Goal: Information Seeking & Learning: Learn about a topic

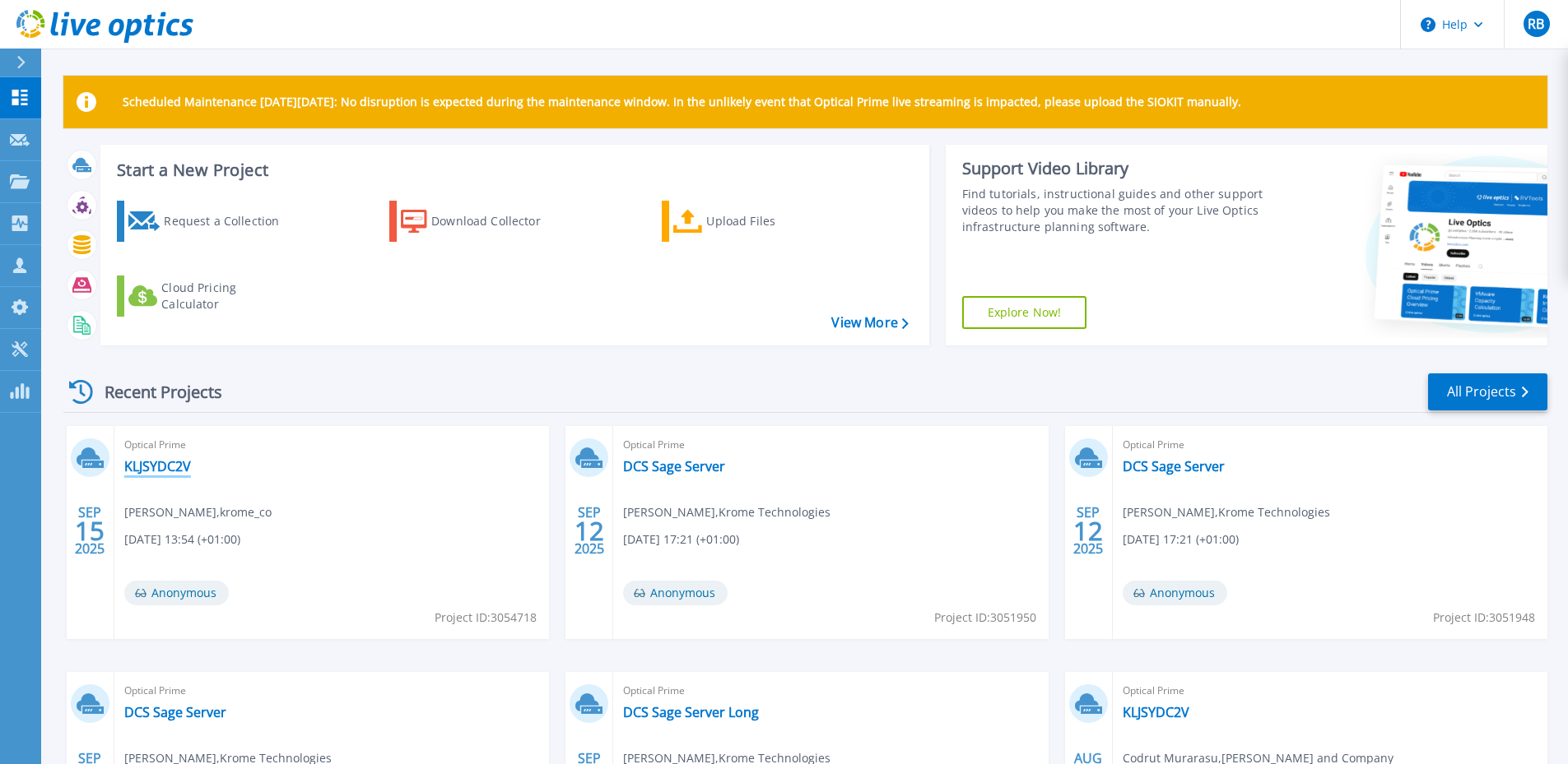
click at [177, 466] on link "KLJSYDC2V" at bounding box center [157, 466] width 66 height 17
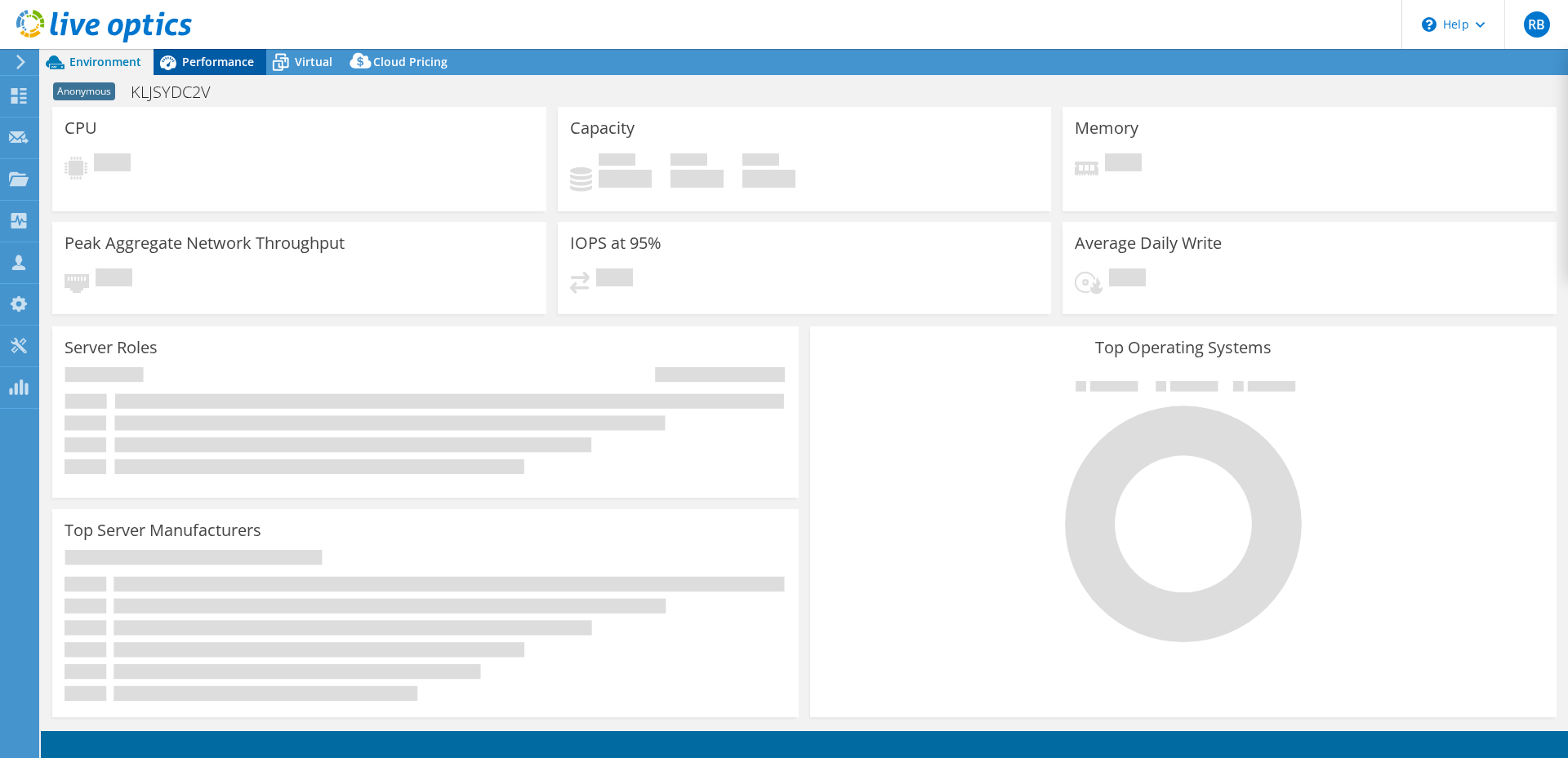
select select "USD"
click at [220, 64] on span "Performance" at bounding box center [218, 62] width 72 height 15
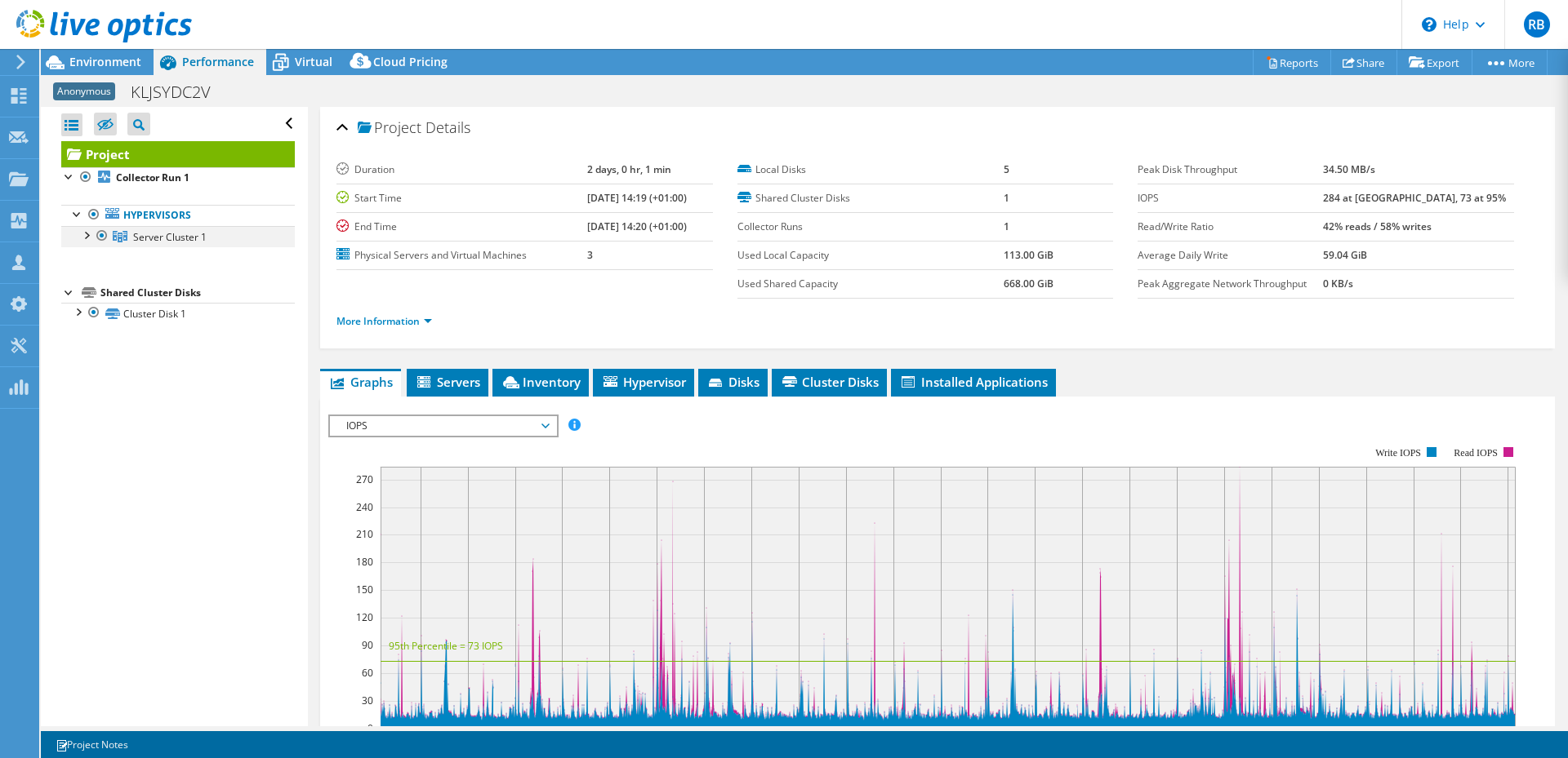
click at [90, 236] on div at bounding box center [85, 234] width 16 height 16
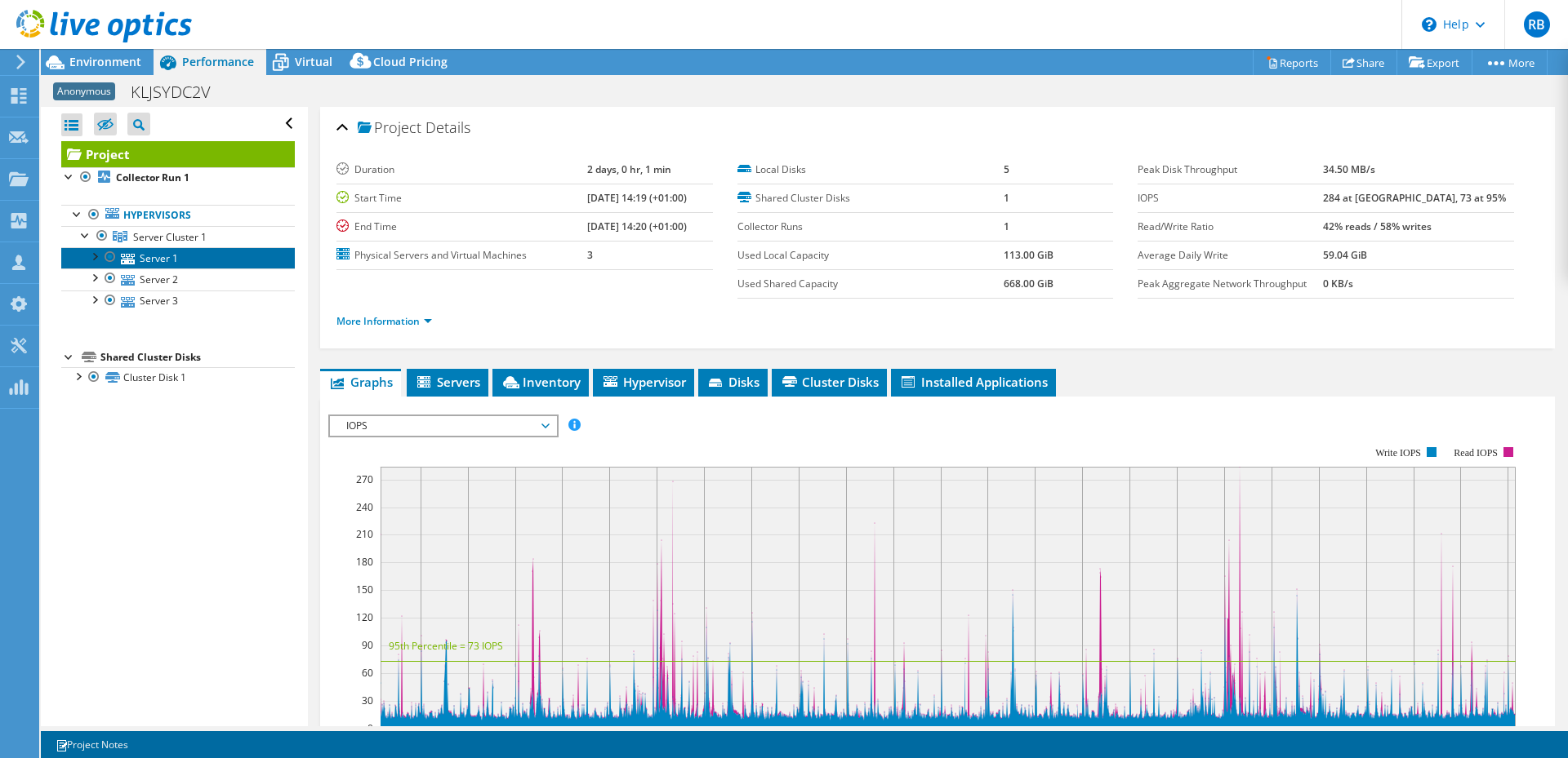
click at [150, 259] on link "Server 1" at bounding box center [177, 258] width 233 height 21
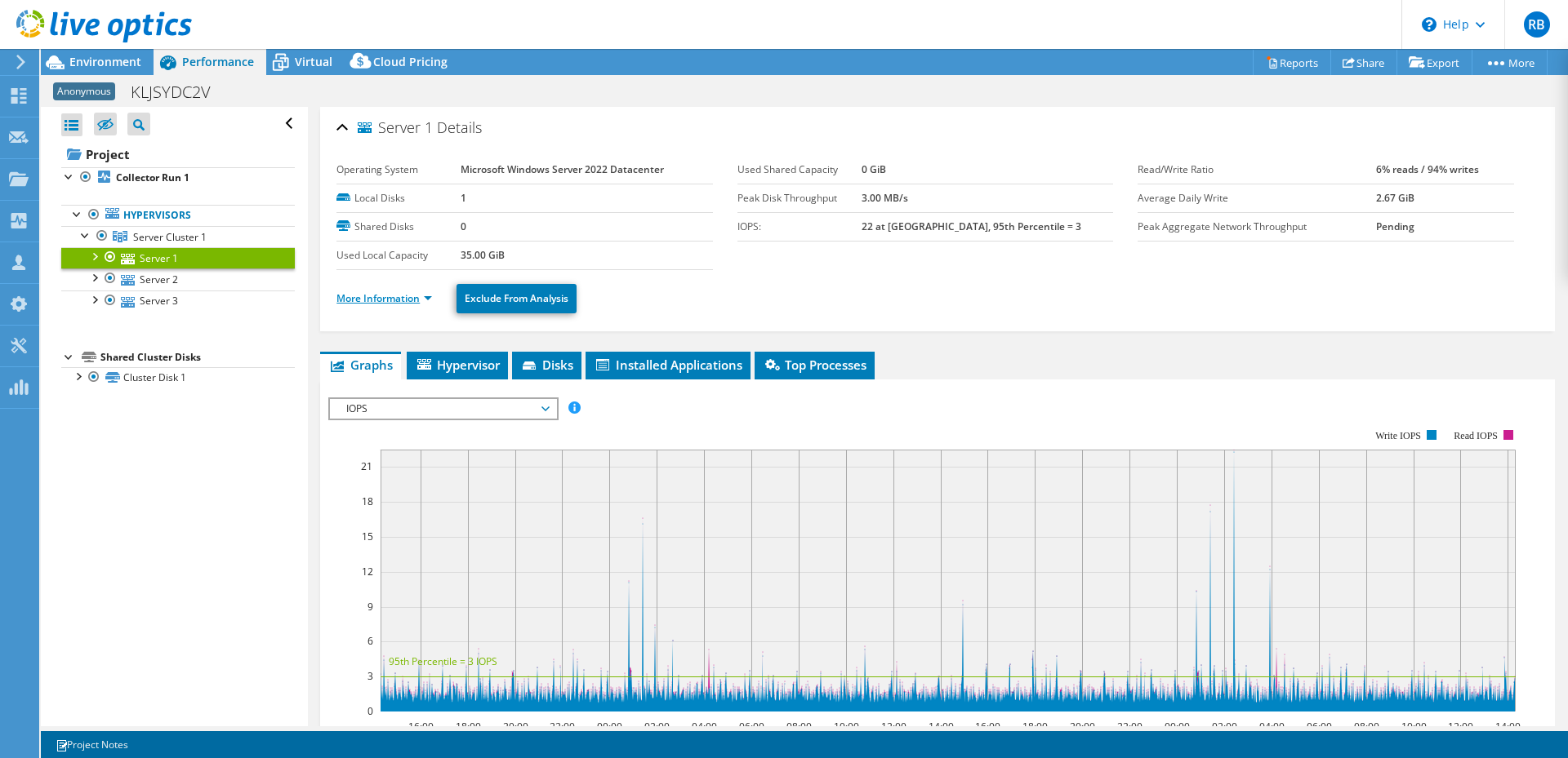
click at [403, 300] on link "More Information" at bounding box center [384, 298] width 96 height 14
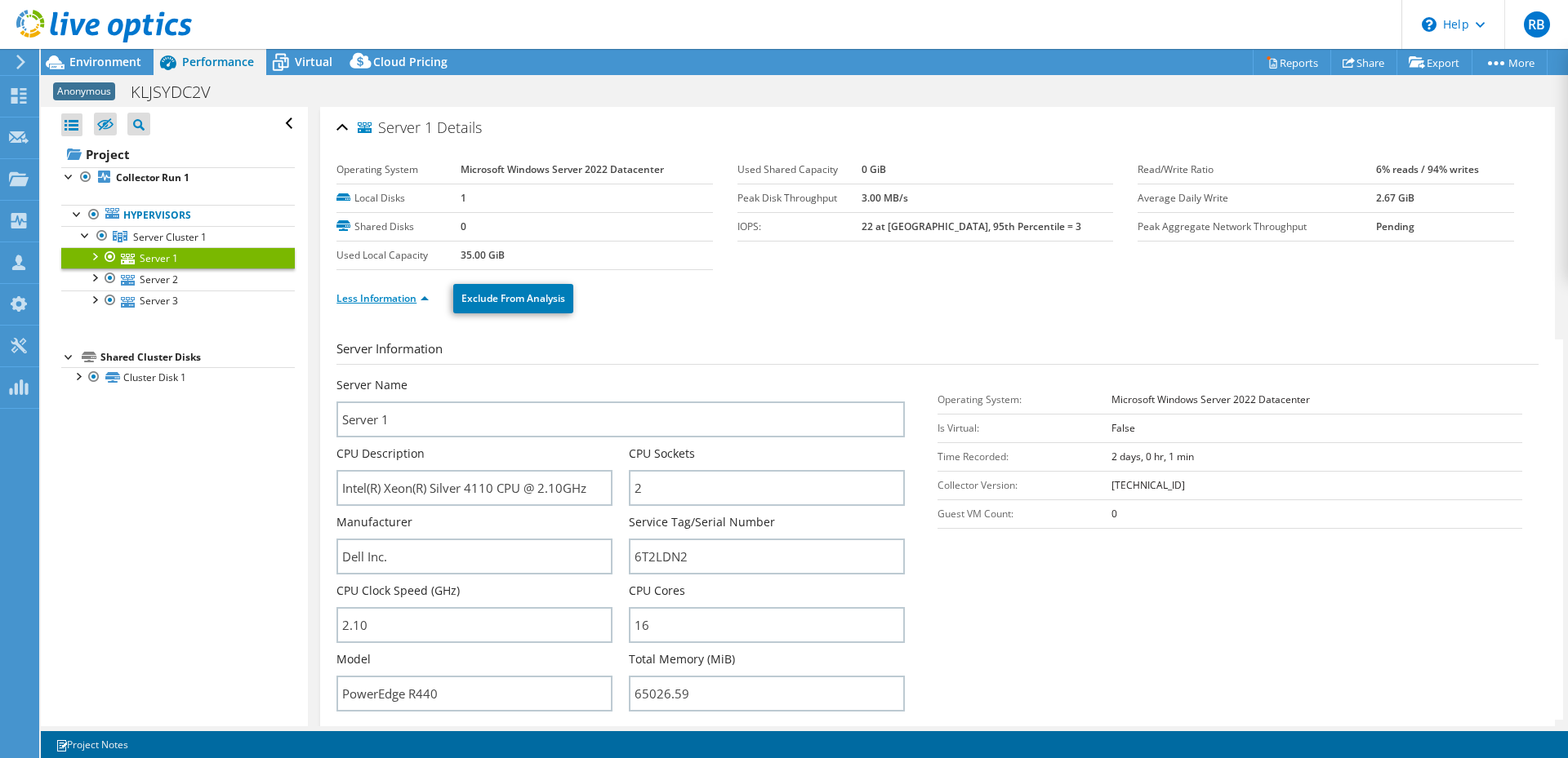
click at [403, 300] on link "Less Information" at bounding box center [382, 298] width 92 height 14
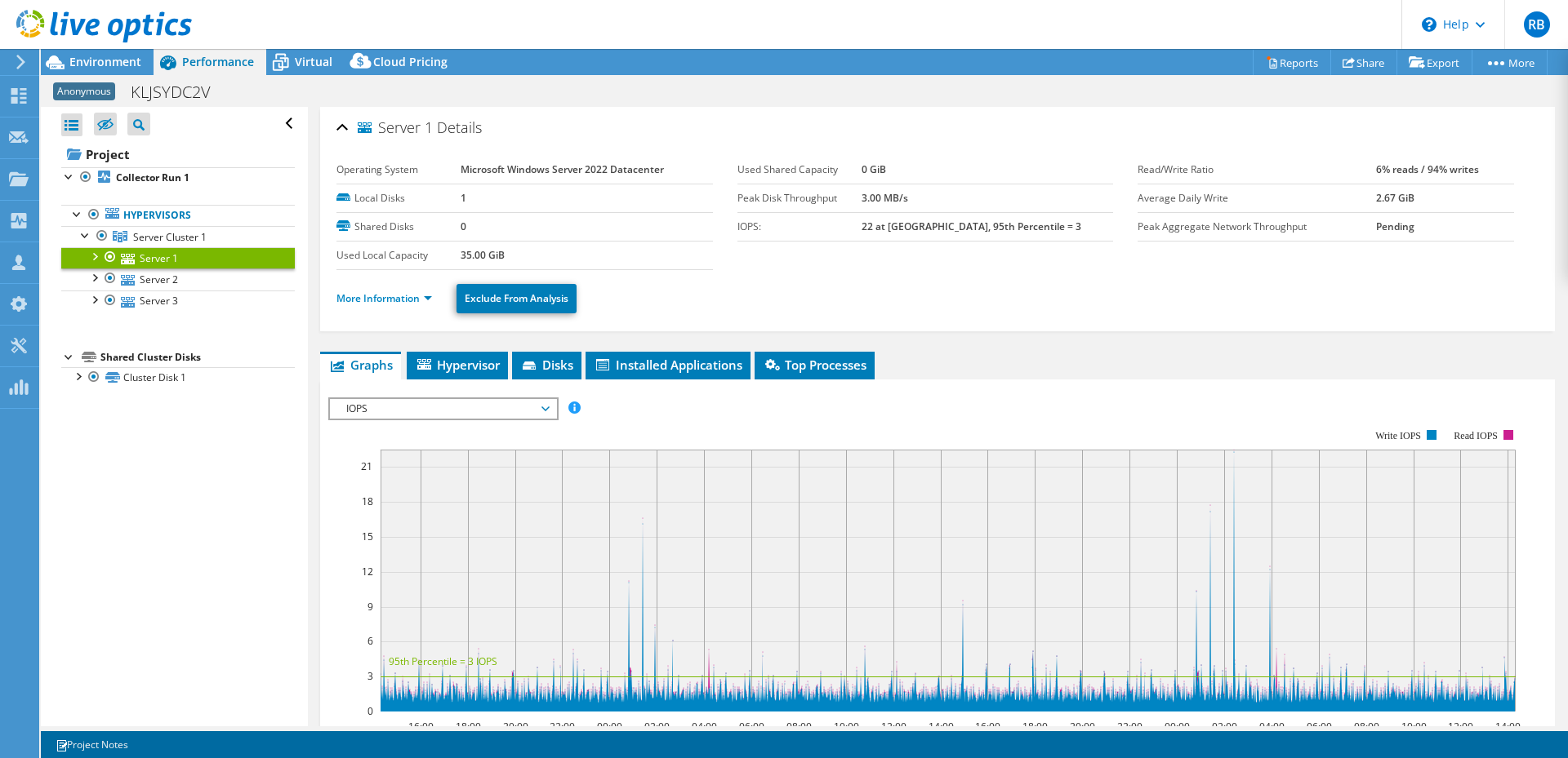
click at [410, 416] on span "IOPS" at bounding box center [443, 409] width 210 height 19
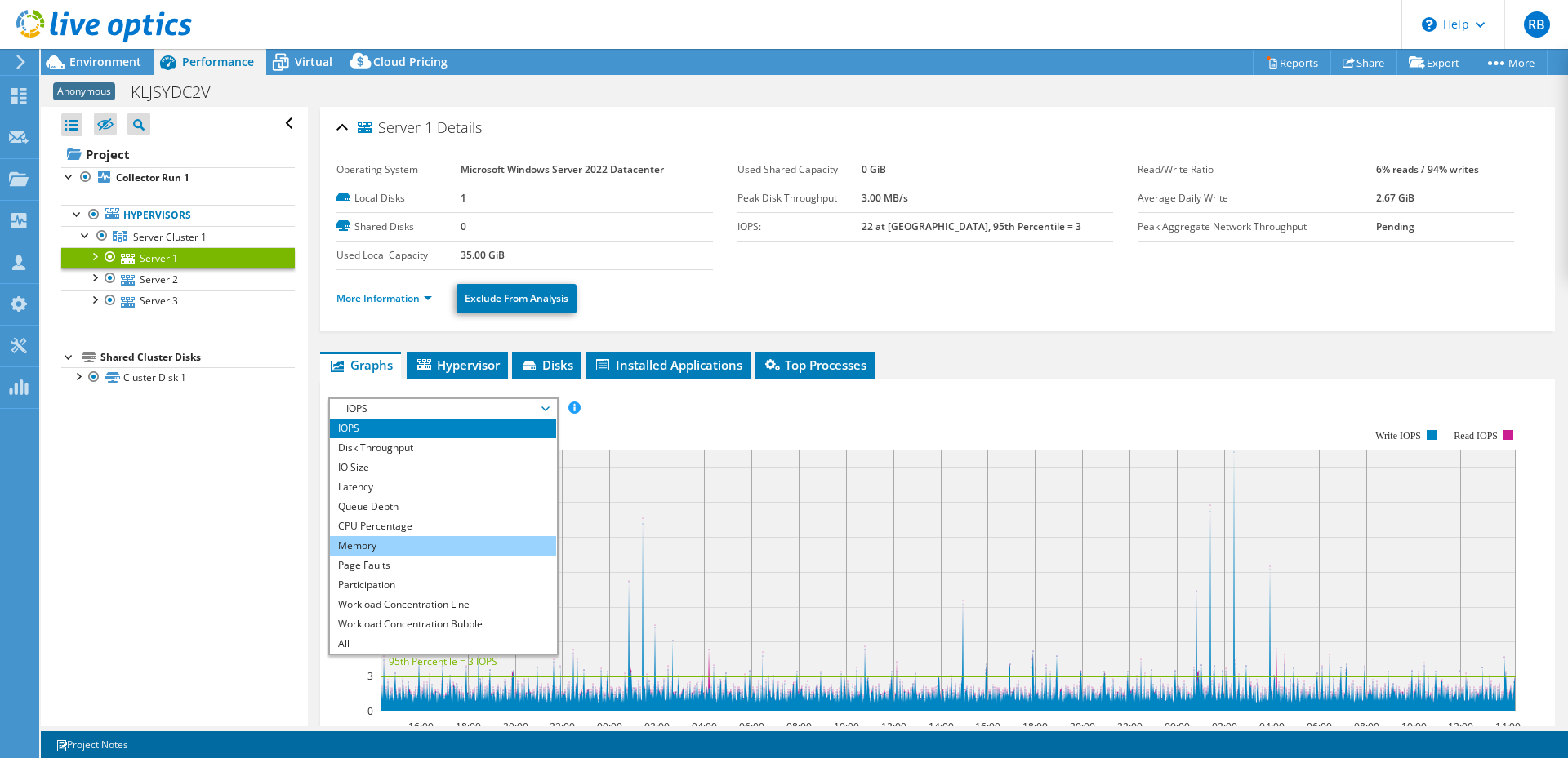
click at [378, 542] on li "Memory" at bounding box center [444, 546] width 227 height 19
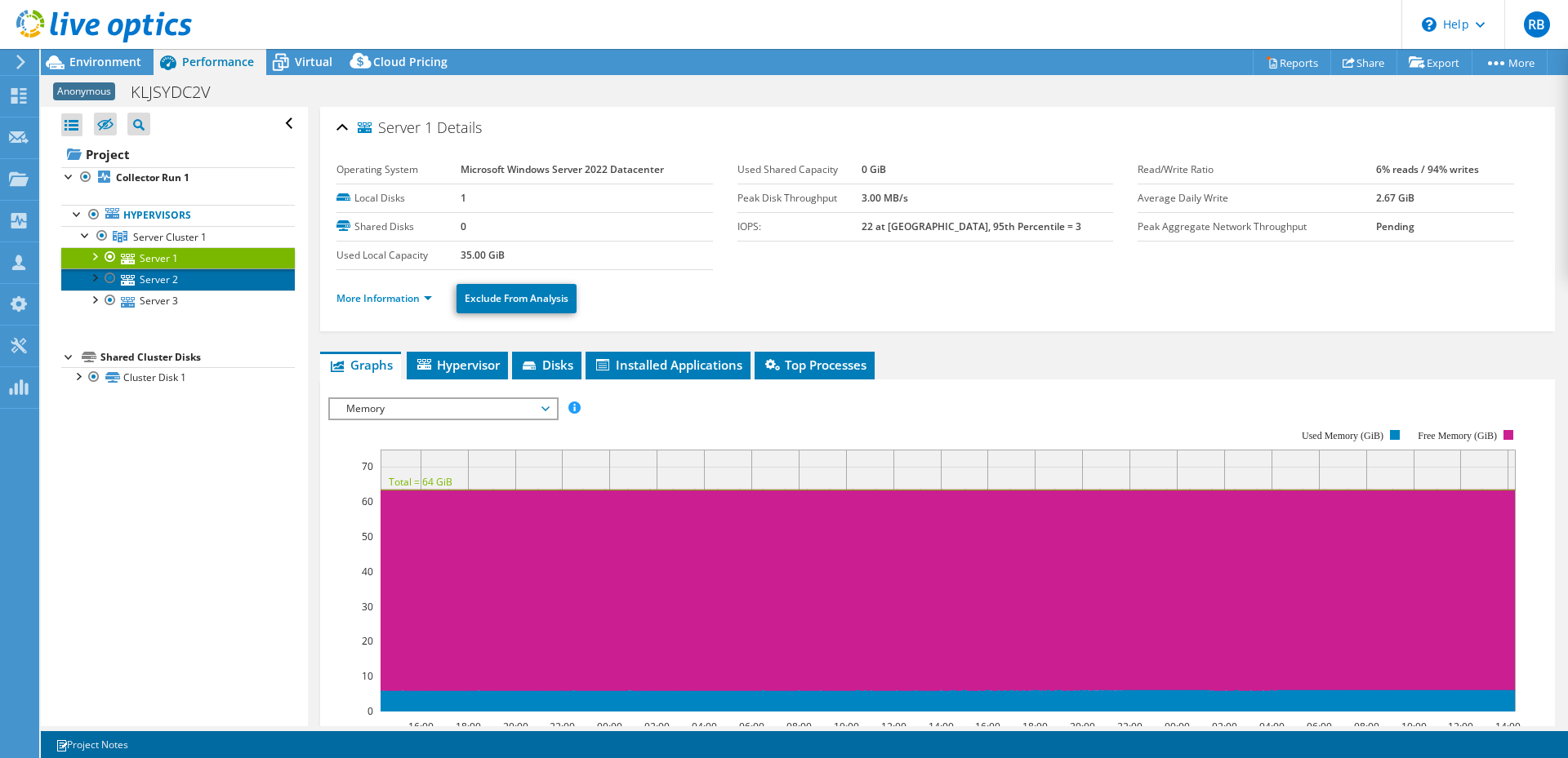
click at [149, 277] on link "Server 2" at bounding box center [177, 279] width 233 height 21
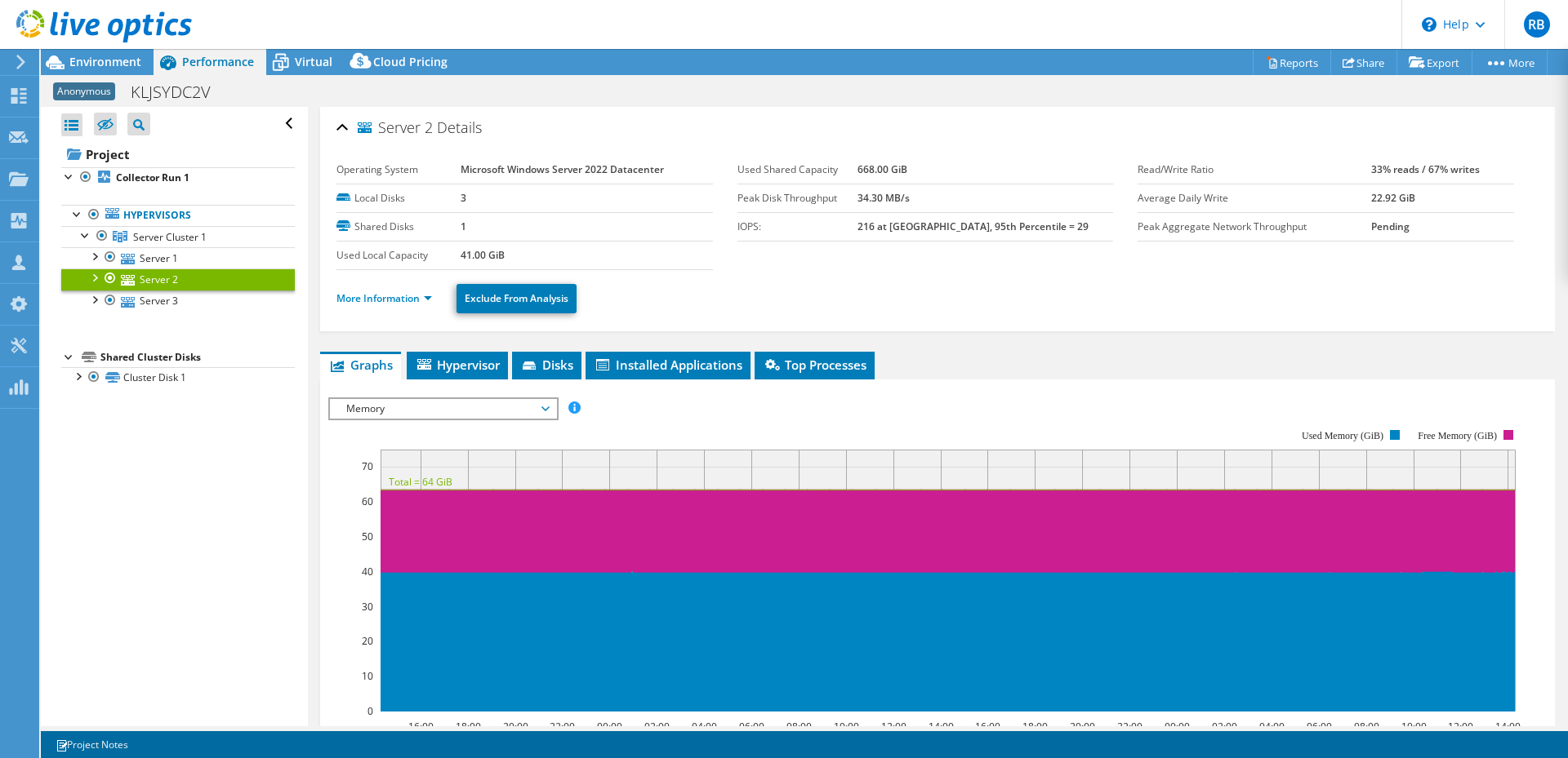
click at [450, 409] on span "Memory" at bounding box center [443, 409] width 210 height 19
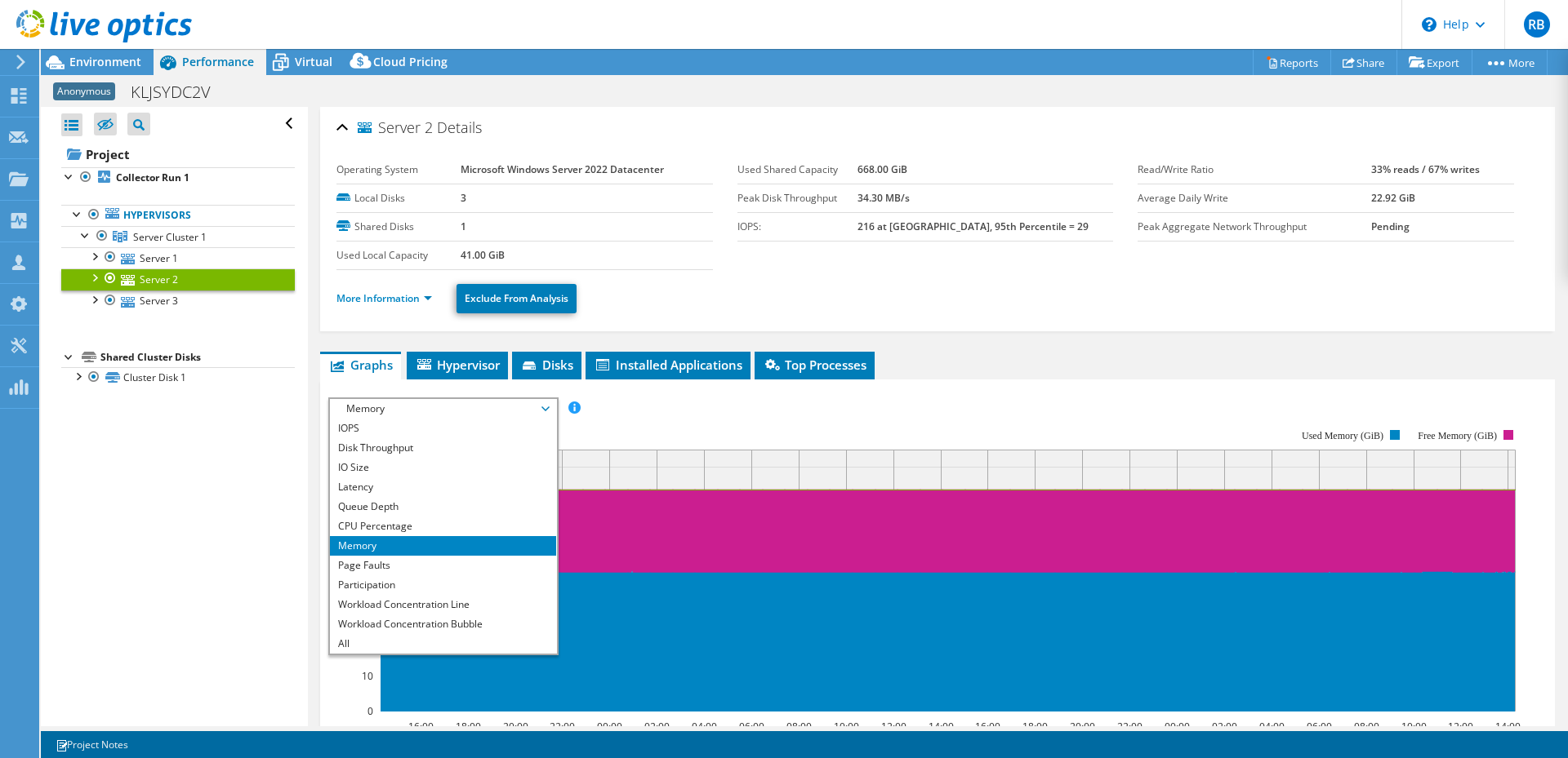
click at [450, 409] on span "Memory" at bounding box center [443, 409] width 210 height 19
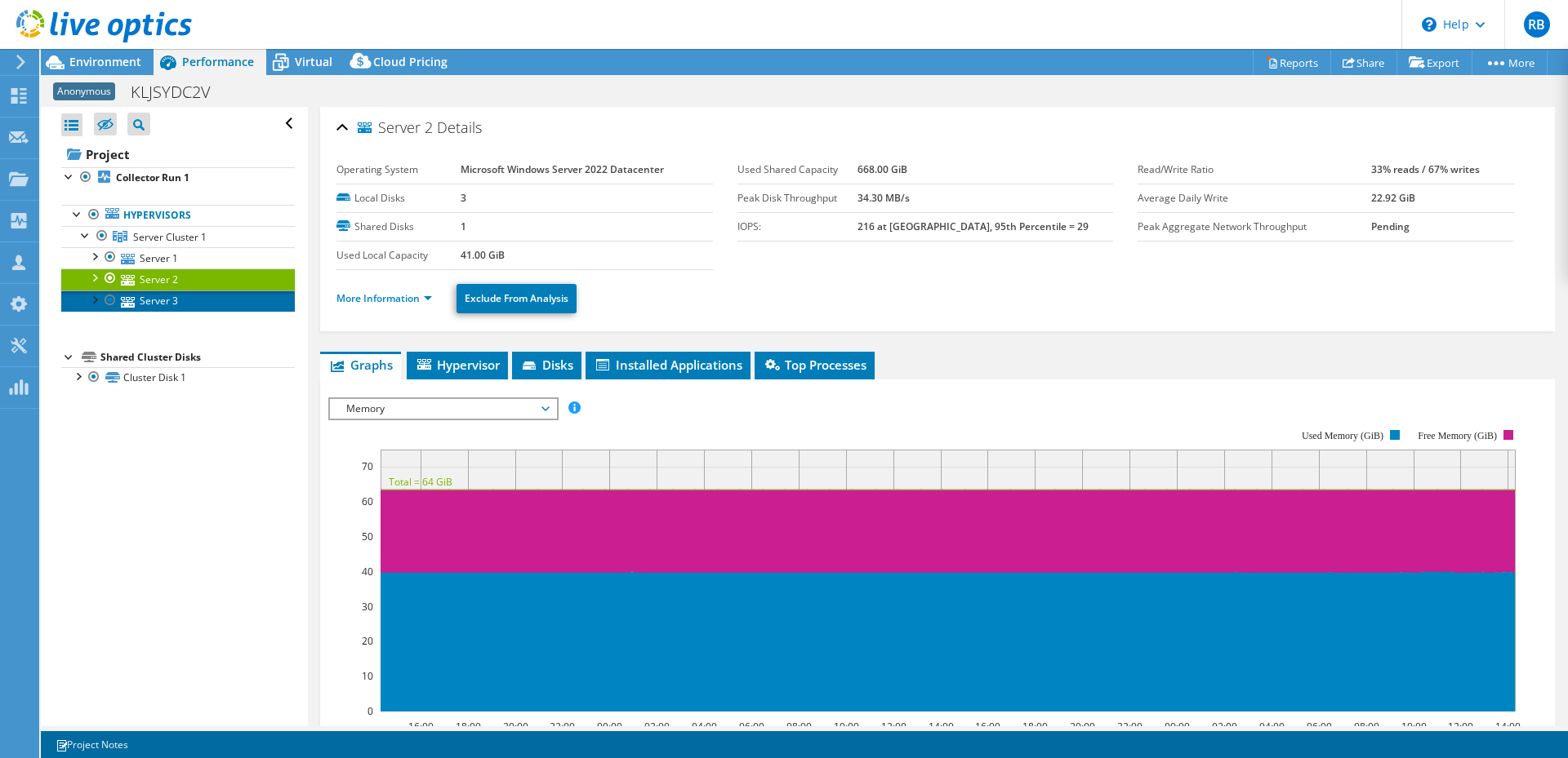
click at [174, 307] on link "Server 3" at bounding box center [177, 301] width 233 height 21
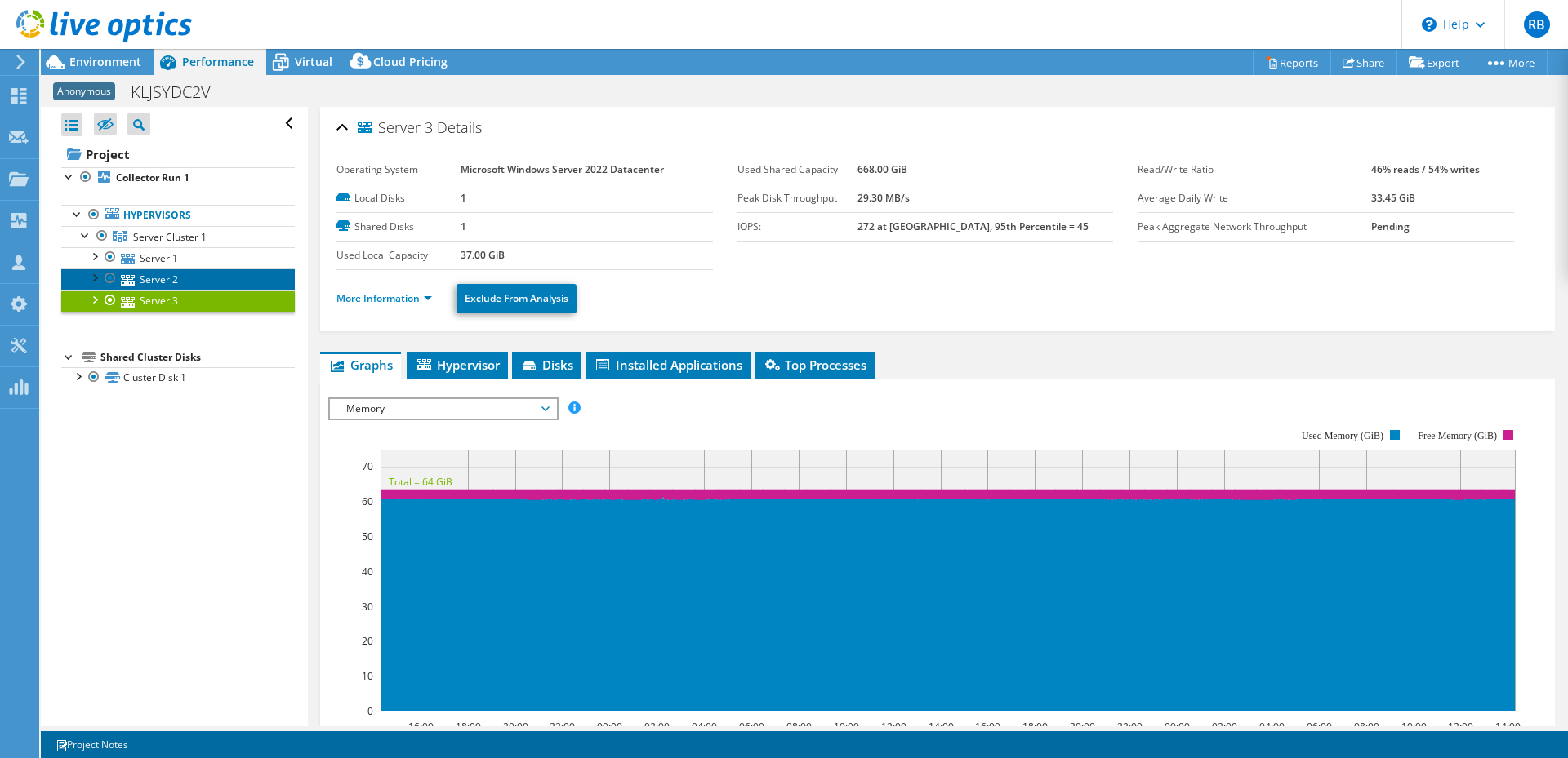
click at [171, 280] on link "Server 2" at bounding box center [177, 279] width 233 height 21
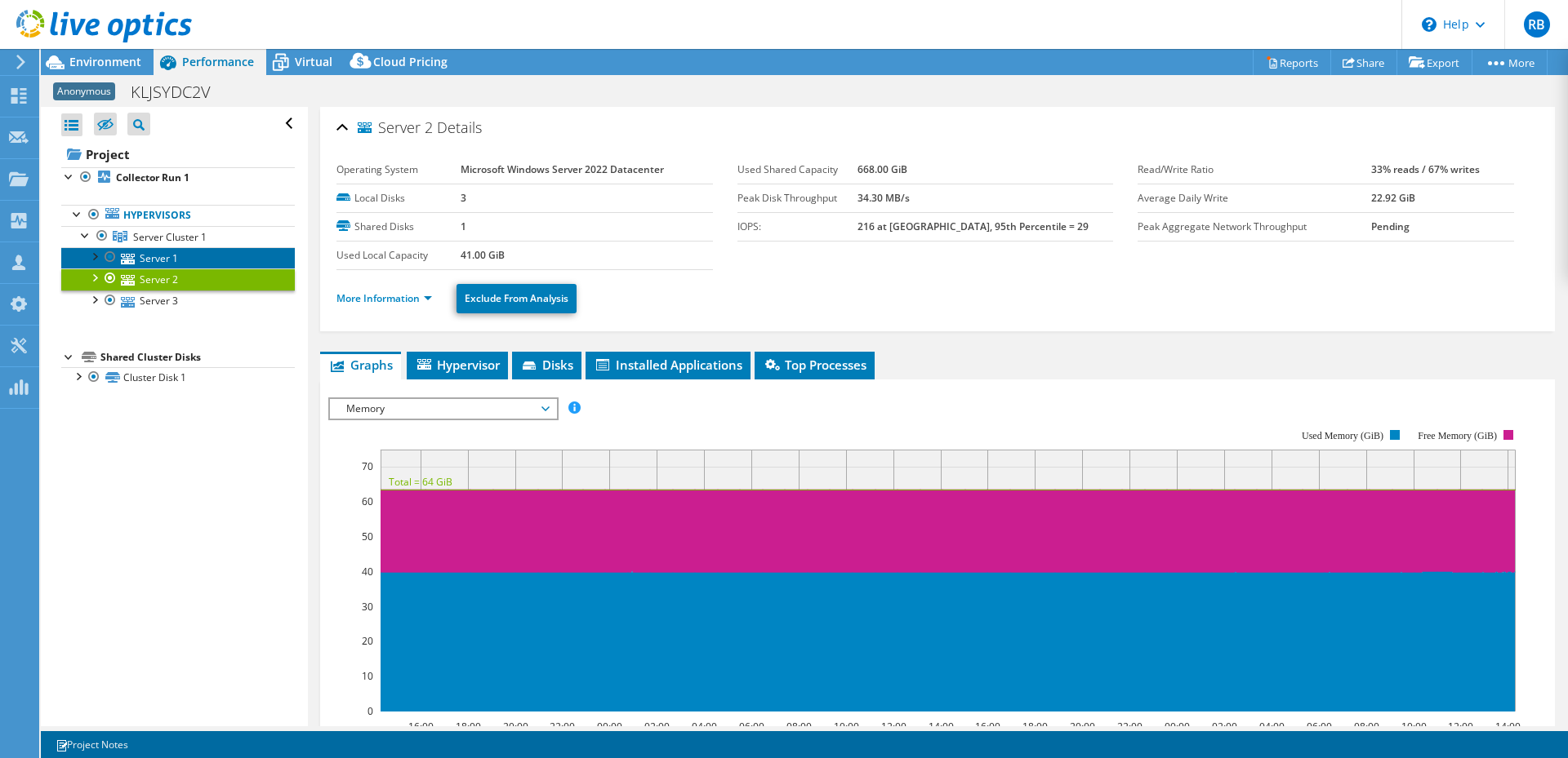
click at [165, 255] on link "Server 1" at bounding box center [177, 258] width 233 height 21
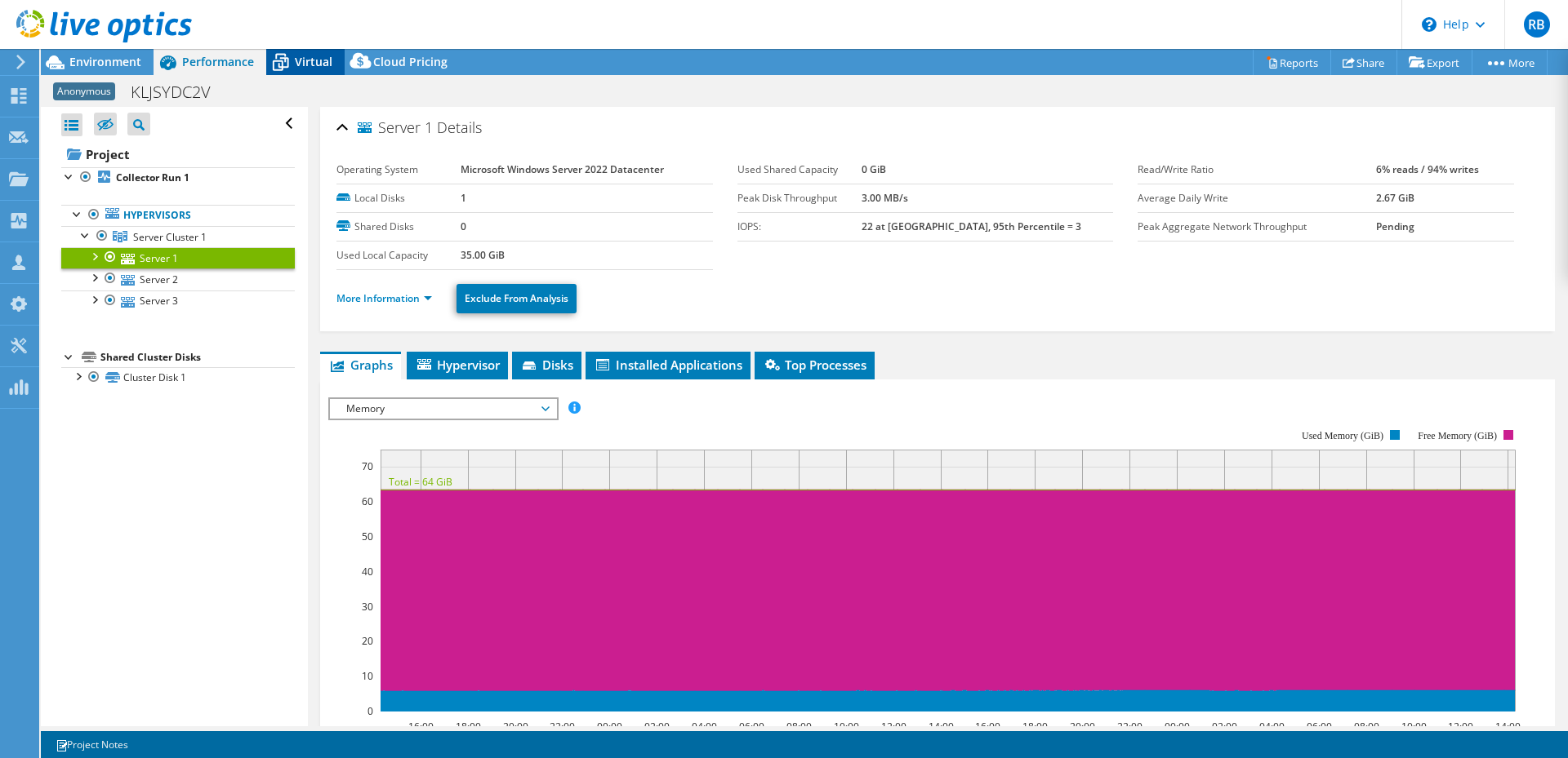
click at [305, 52] on div "Virtual" at bounding box center [305, 62] width 78 height 26
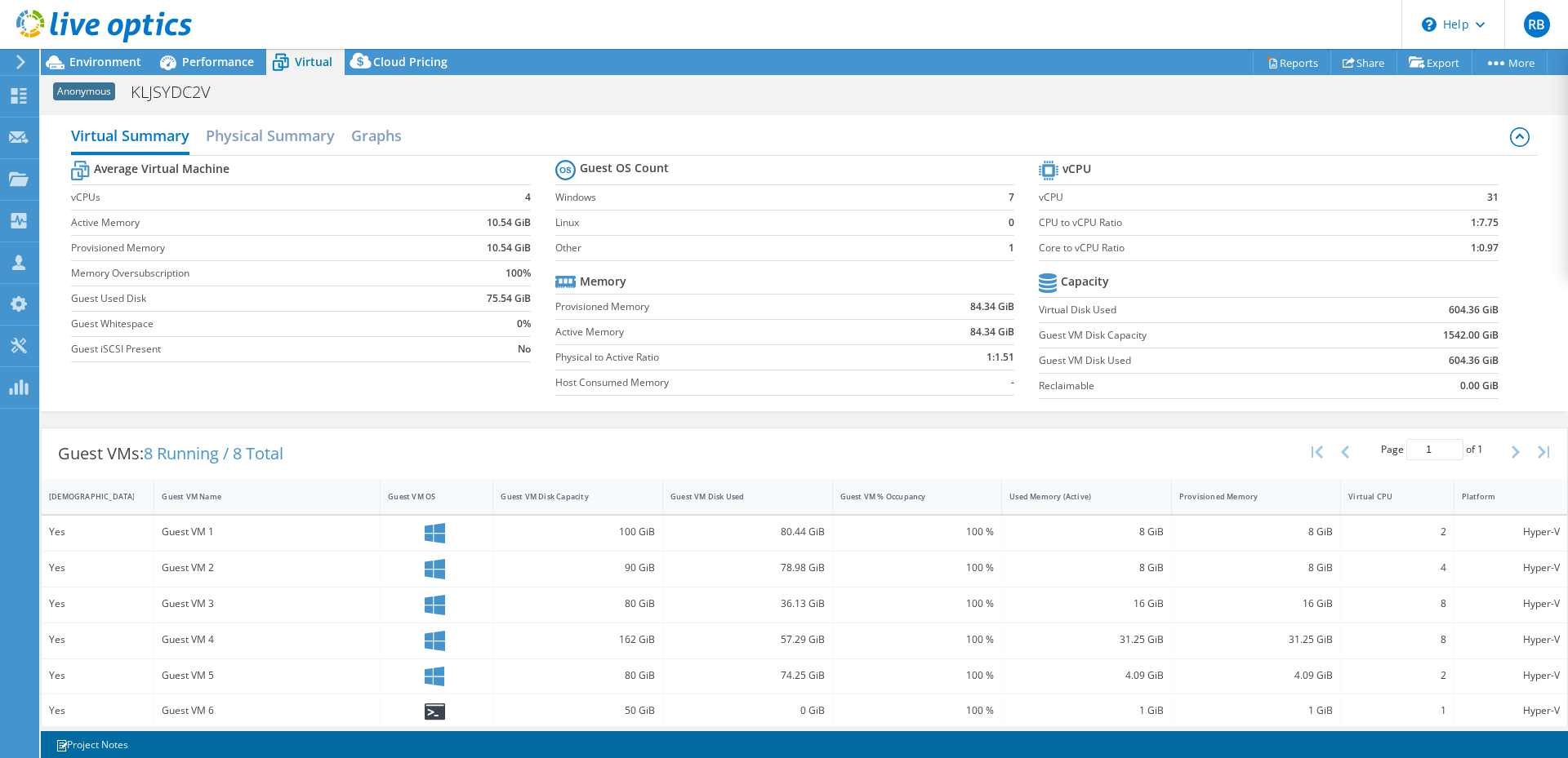
click at [1488, 193] on b "31" at bounding box center [1493, 197] width 12 height 16
drag, startPoint x: 1468, startPoint y: 200, endPoint x: 1486, endPoint y: 199, distance: 18.0
click at [1486, 199] on td "31" at bounding box center [1446, 197] width 105 height 25
click at [105, 57] on span "Environment" at bounding box center [106, 62] width 72 height 15
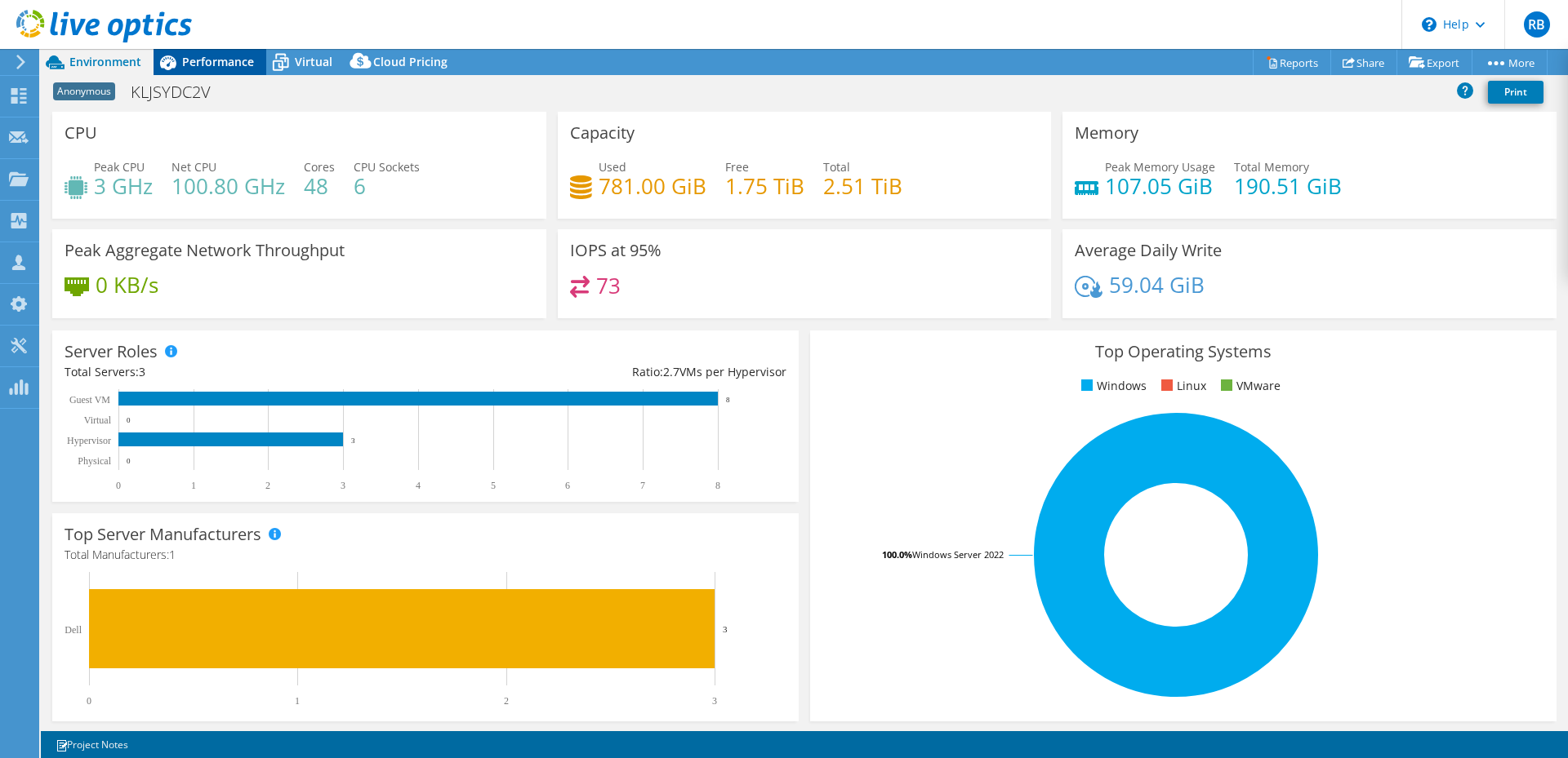
click at [235, 65] on span "Performance" at bounding box center [218, 62] width 72 height 15
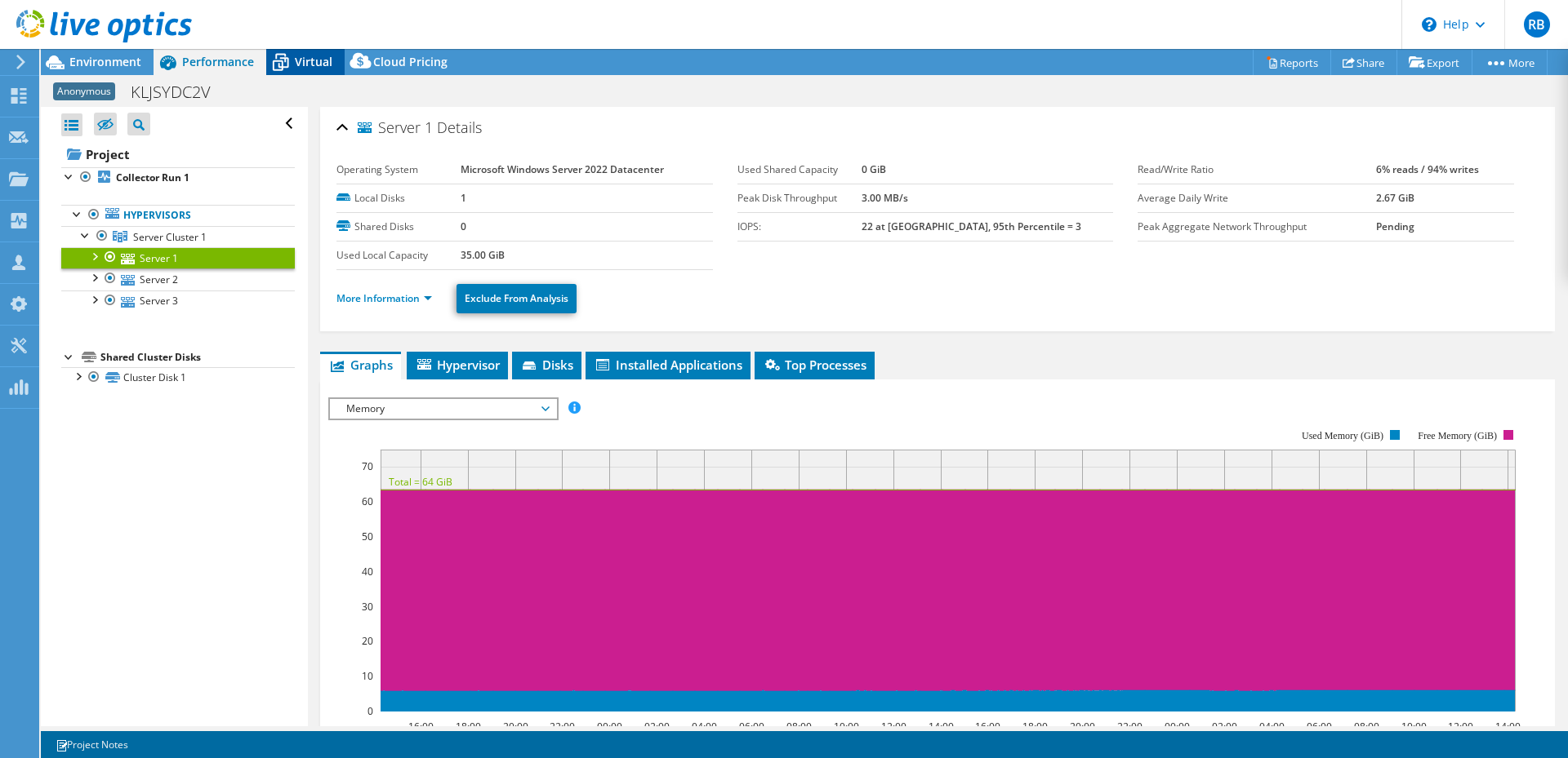
click at [310, 63] on span "Virtual" at bounding box center [313, 62] width 38 height 15
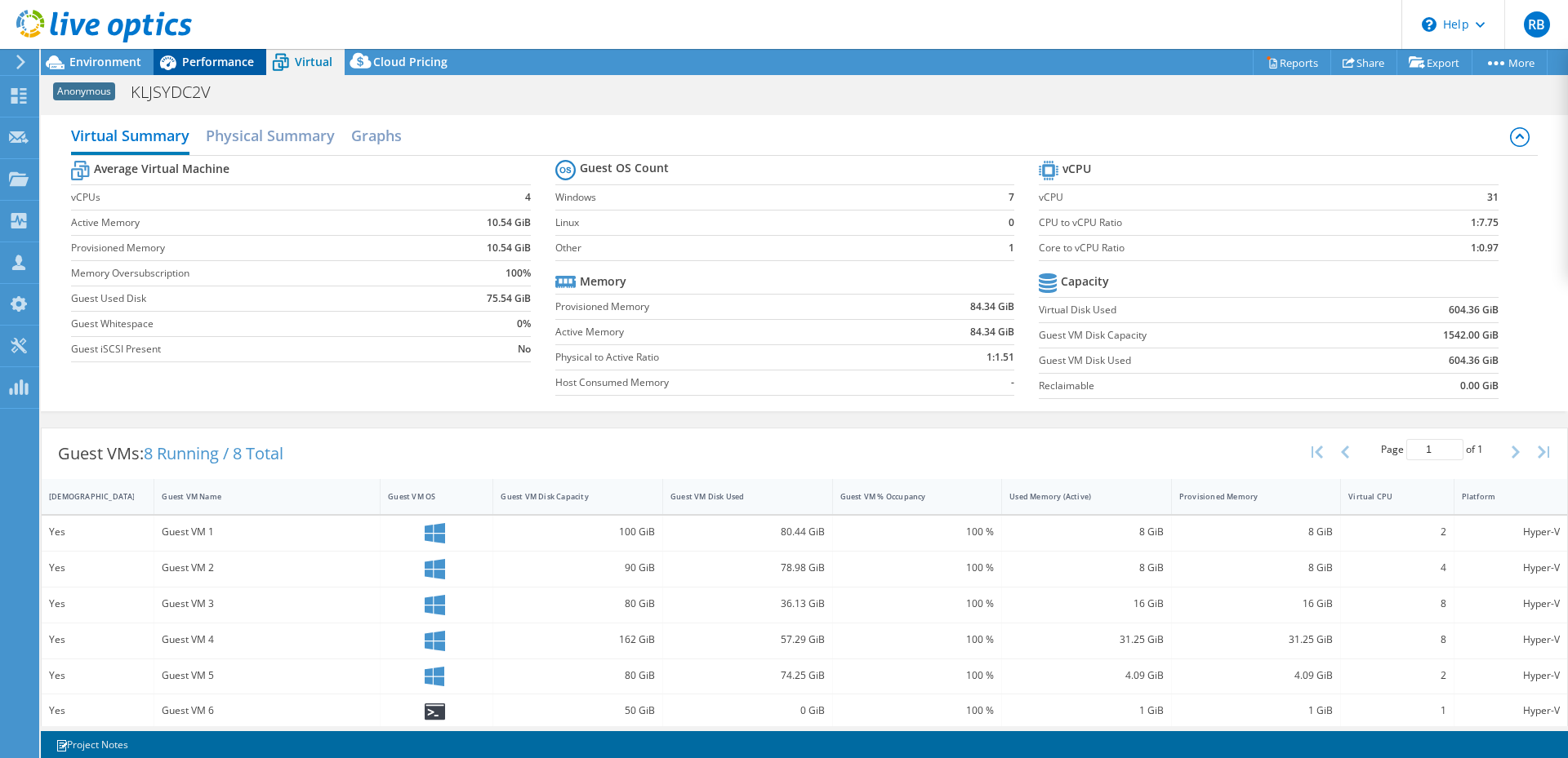
click at [216, 66] on span "Performance" at bounding box center [218, 62] width 72 height 15
